Goal: Task Accomplishment & Management: Use online tool/utility

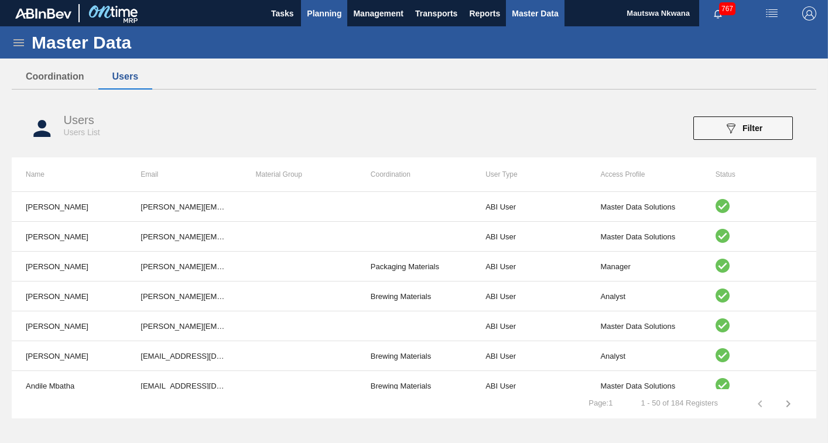
click at [328, 14] on span "Planning" at bounding box center [324, 13] width 35 height 14
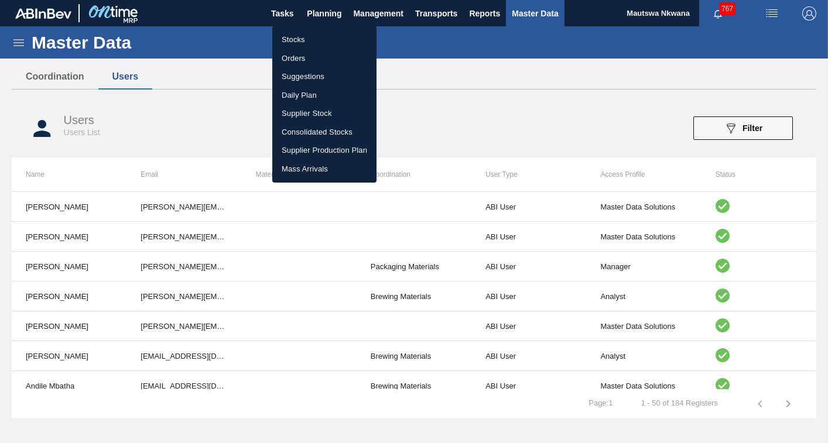
click at [293, 57] on li "Orders" at bounding box center [324, 58] width 104 height 19
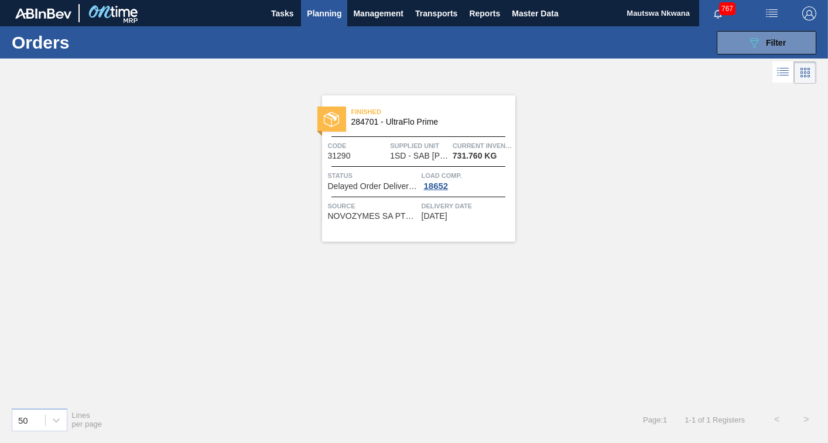
click at [323, 11] on span "Planning" at bounding box center [324, 13] width 35 height 14
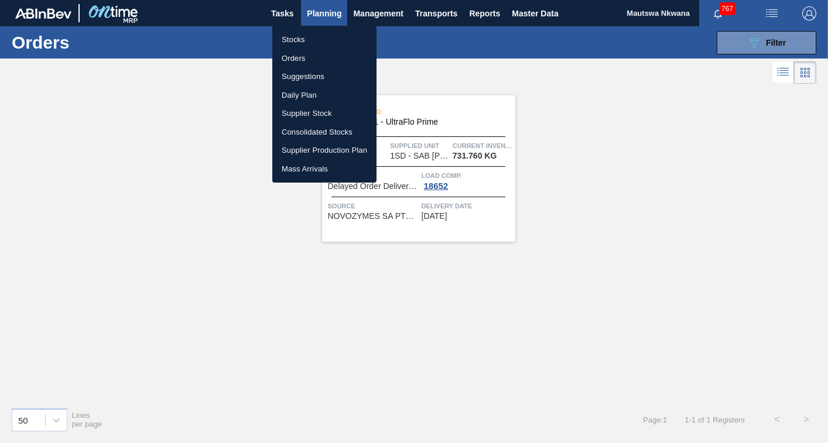
click at [297, 56] on li "Orders" at bounding box center [324, 58] width 104 height 19
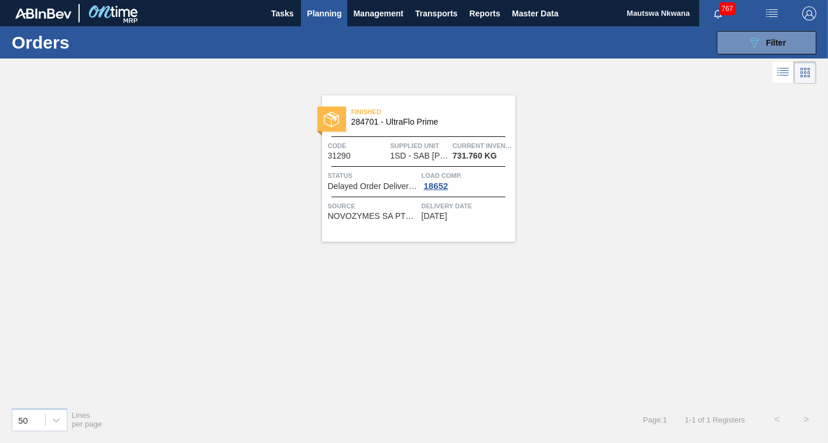
click at [323, 13] on span "Planning" at bounding box center [324, 13] width 35 height 14
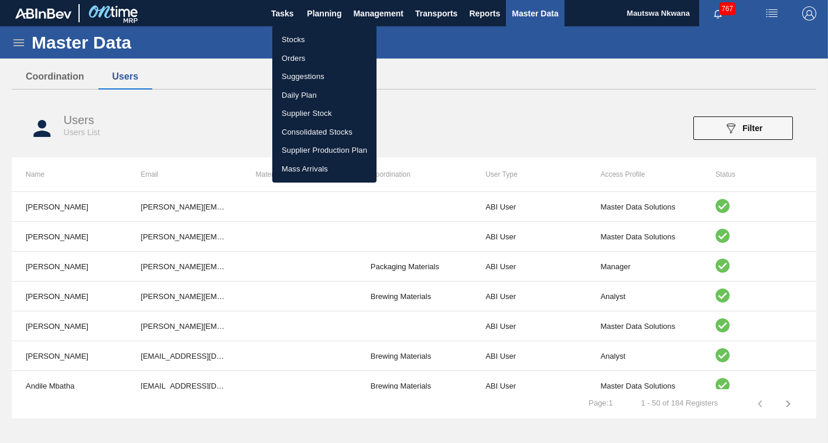
click at [530, 80] on div at bounding box center [414, 221] width 828 height 443
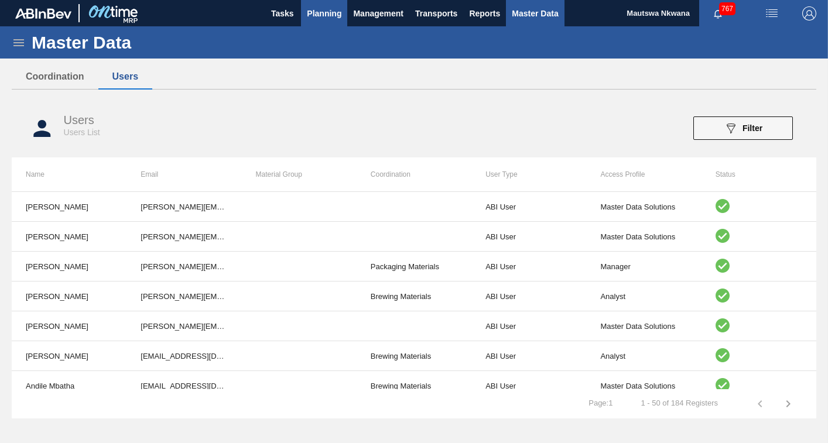
click at [322, 16] on span "Planning" at bounding box center [324, 13] width 35 height 14
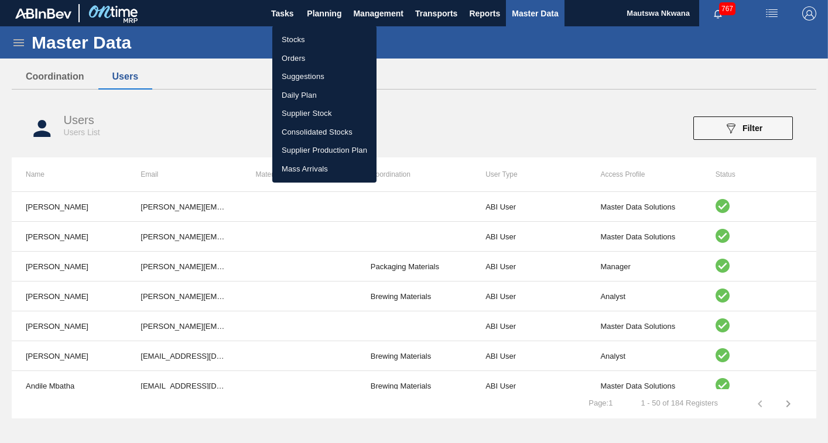
click at [302, 59] on li "Orders" at bounding box center [324, 58] width 104 height 19
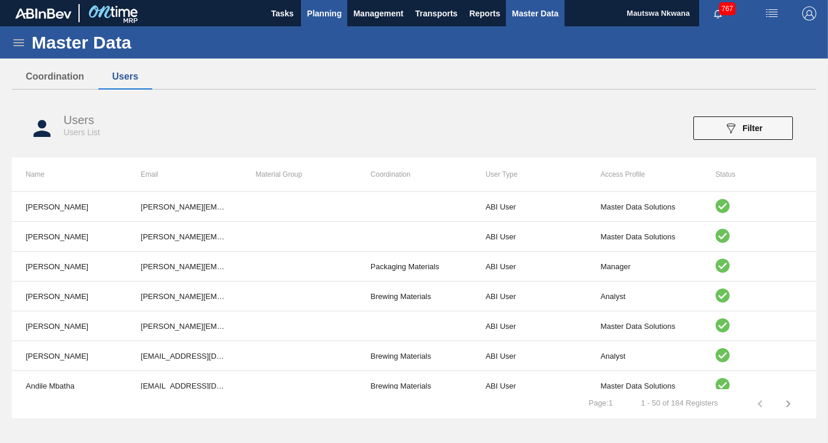
click at [323, 11] on span "Planning" at bounding box center [324, 13] width 35 height 14
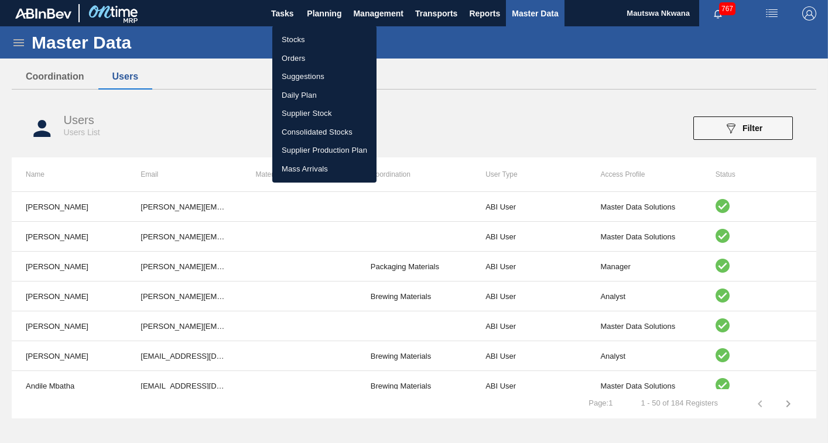
click at [294, 37] on li "Stocks" at bounding box center [324, 39] width 104 height 19
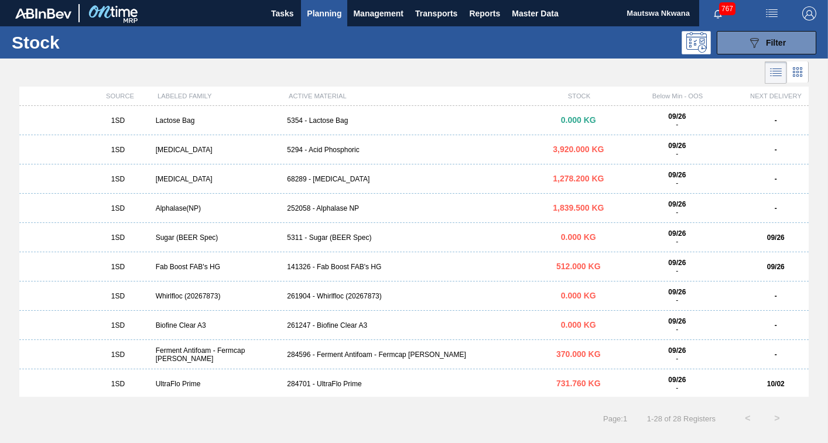
scroll to position [529, 0]
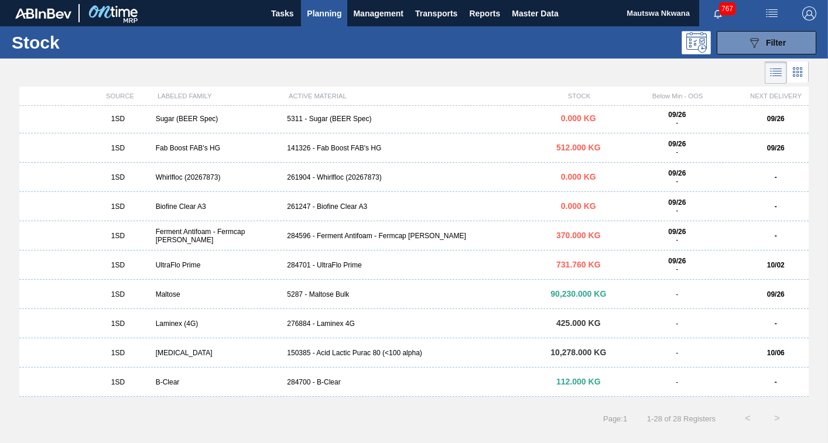
click at [180, 263] on div "UltraFlo Prime" at bounding box center [217, 265] width 132 height 8
click at [180, 263] on main "Tasks Planning Management Transports Reports Master Data Mautswa Nkwana 767 Mar…" at bounding box center [414, 221] width 828 height 443
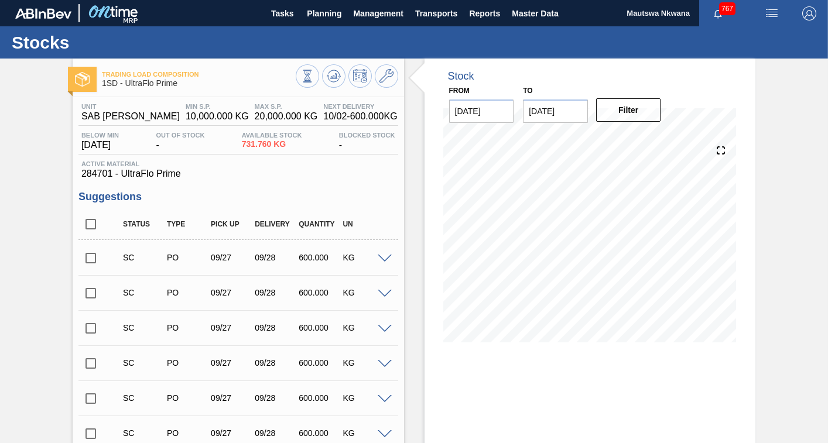
click at [472, 347] on div at bounding box center [590, 243] width 294 height 234
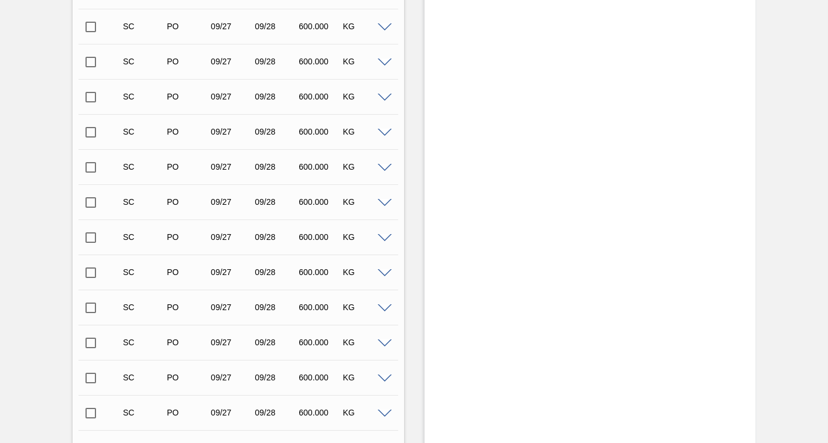
scroll to position [1122, 0]
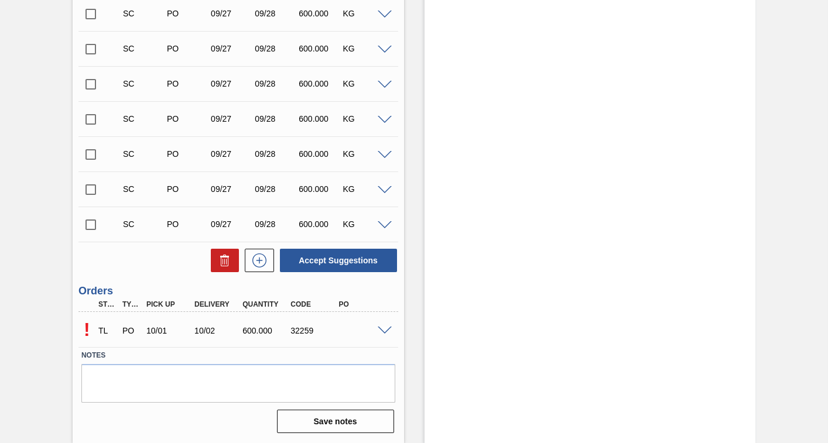
click at [386, 332] on span at bounding box center [385, 331] width 14 height 9
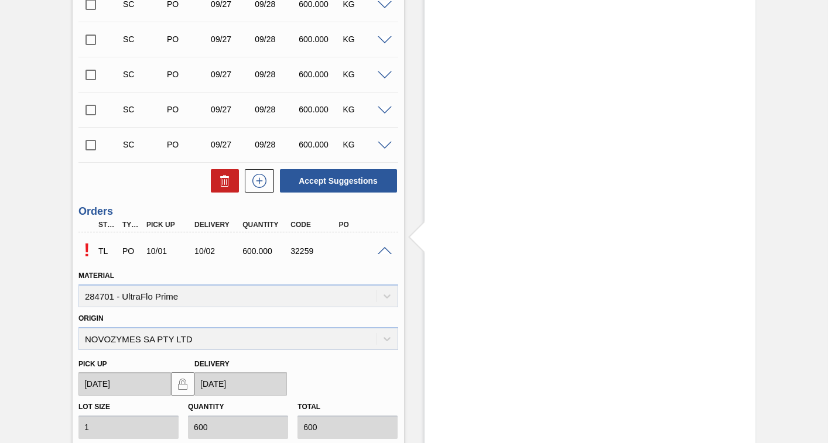
scroll to position [1356, 0]
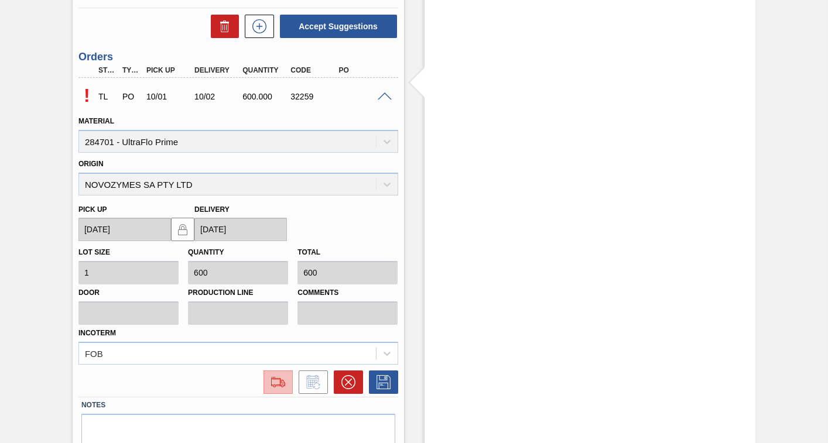
click at [274, 388] on img at bounding box center [278, 382] width 19 height 14
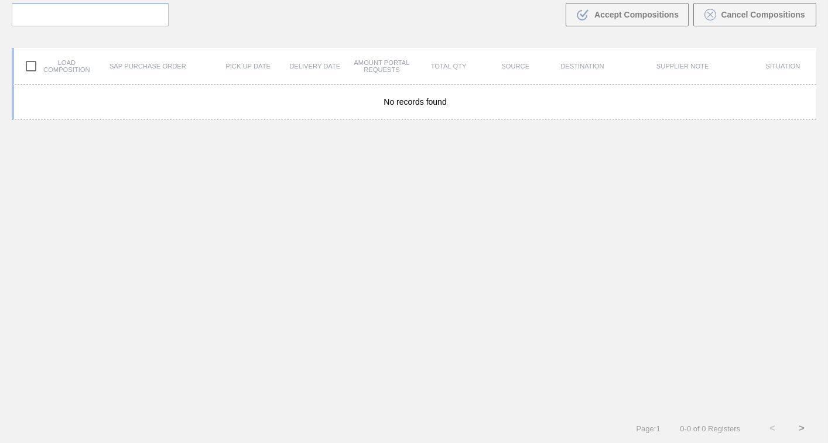
scroll to position [84, 0]
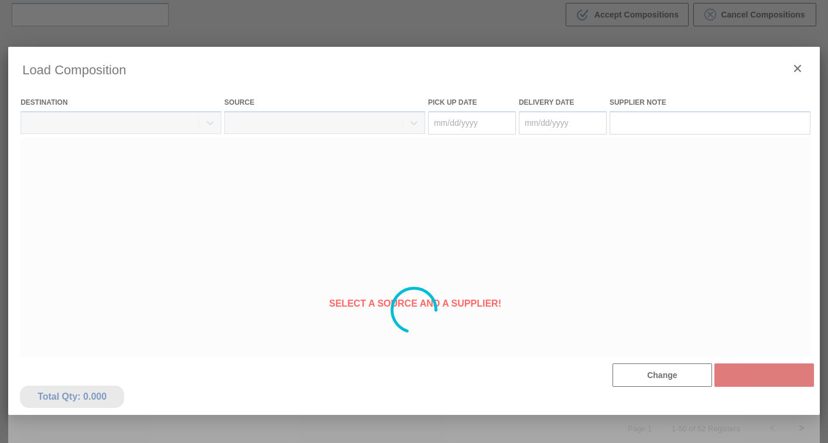
type Date "[DATE]"
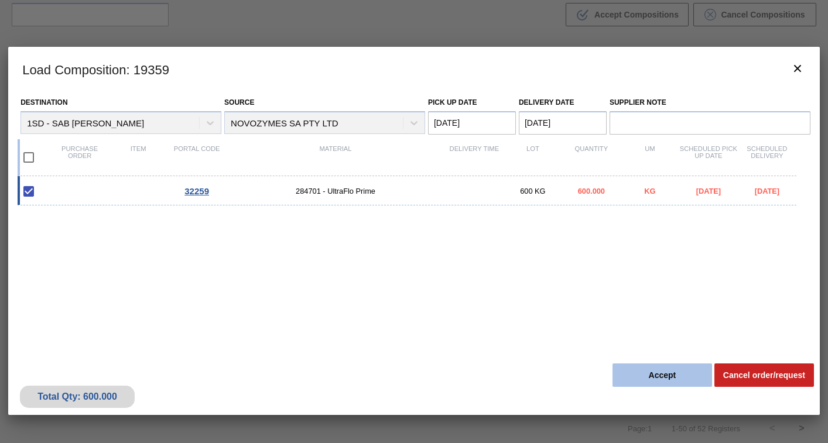
click at [667, 376] on button "Accept" at bounding box center [662, 374] width 100 height 23
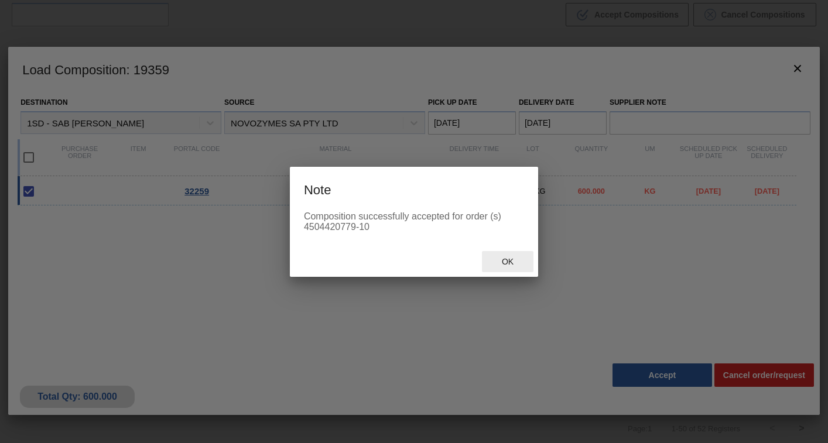
click at [507, 265] on span "Ok" at bounding box center [507, 261] width 30 height 9
